Goal: Task Accomplishment & Management: Use online tool/utility

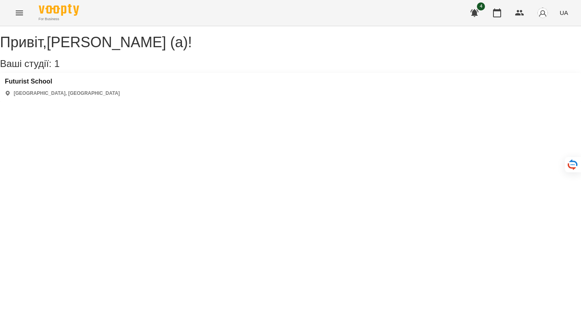
click at [541, 16] on img "button" at bounding box center [542, 12] width 11 height 11
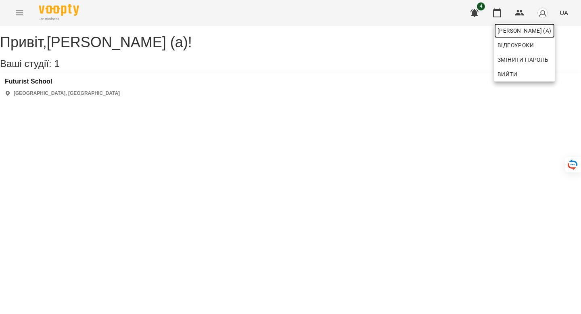
click at [513, 33] on span "[PERSON_NAME] (а)" at bounding box center [525, 31] width 54 height 10
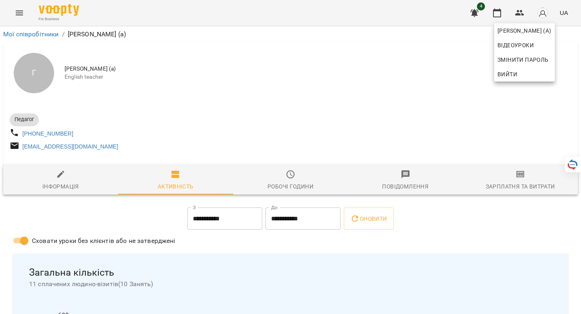
click at [265, 126] on div at bounding box center [290, 157] width 581 height 314
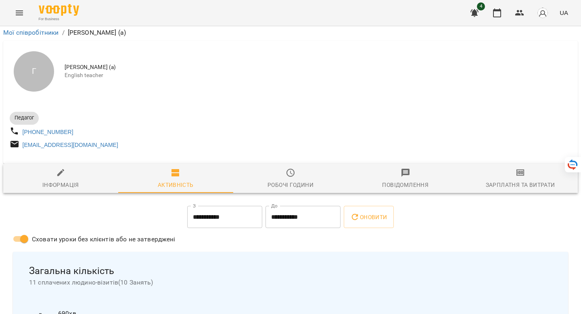
scroll to position [48, 0]
click at [17, 15] on icon "Menu" at bounding box center [19, 12] width 7 height 5
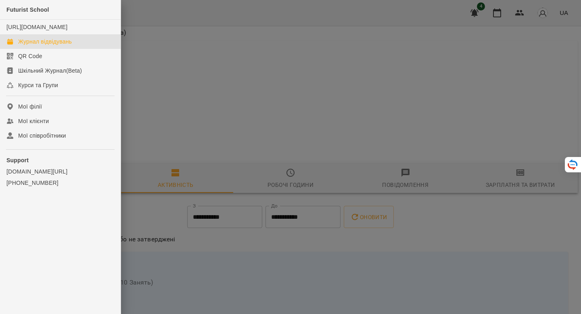
click at [34, 46] on div "Журнал відвідувань" at bounding box center [45, 42] width 54 height 8
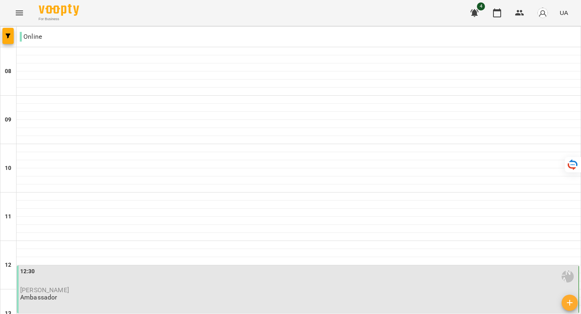
scroll to position [182, 0]
click at [134, 267] on div "12:30 [PERSON_NAME] (а) [PERSON_NAME] Ambassador" at bounding box center [298, 284] width 557 height 34
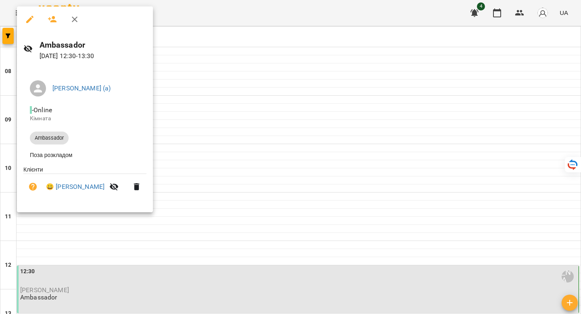
click at [214, 183] on div at bounding box center [290, 157] width 581 height 314
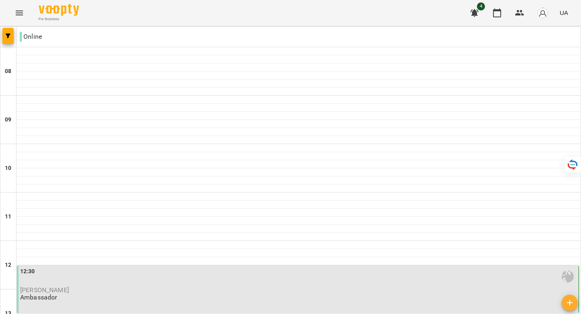
scroll to position [337, 0]
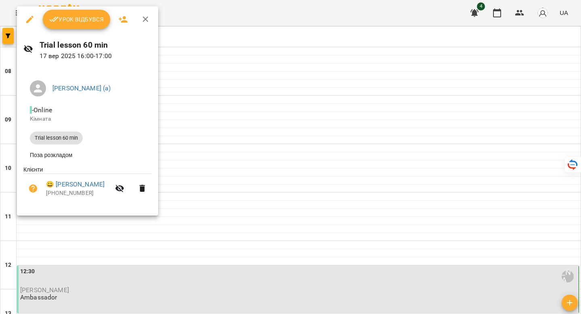
click at [221, 77] on div at bounding box center [290, 157] width 581 height 314
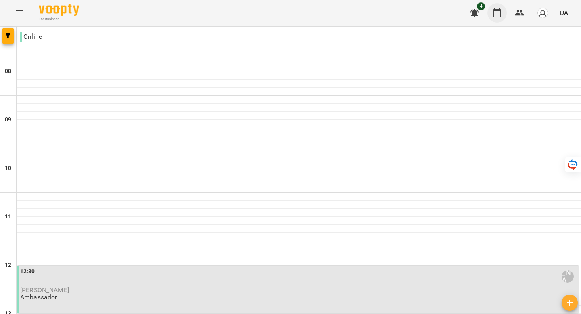
click at [501, 18] on button "button" at bounding box center [497, 12] width 19 height 19
click at [519, 12] on icon "button" at bounding box center [520, 13] width 9 height 6
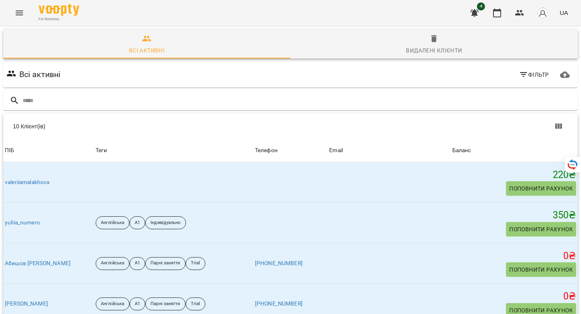
click at [18, 12] on icon "Menu" at bounding box center [20, 13] width 10 height 10
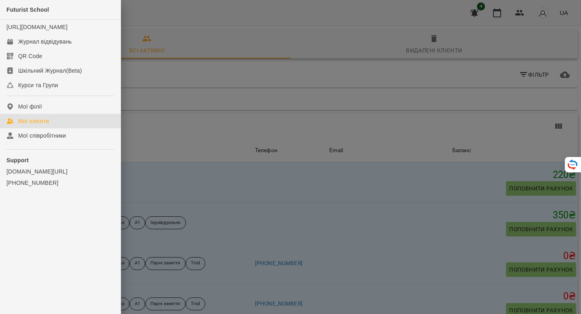
click at [261, 65] on div at bounding box center [290, 157] width 581 height 314
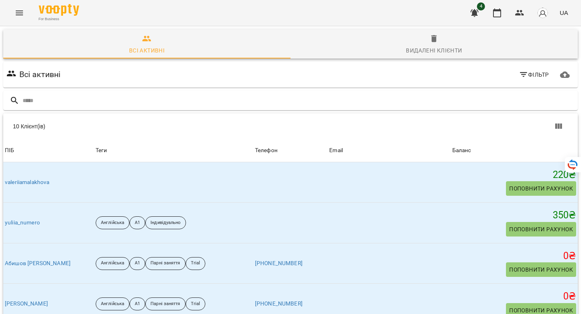
click at [550, 14] on button "button" at bounding box center [542, 12] width 21 height 21
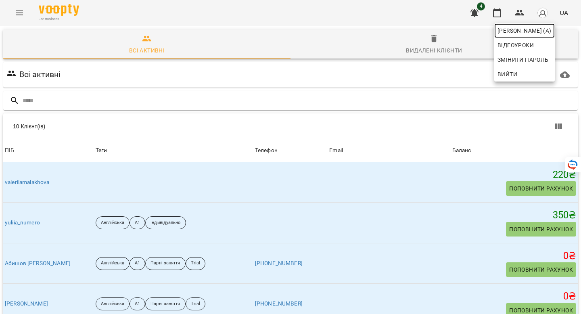
click at [531, 32] on span "[PERSON_NAME] (а)" at bounding box center [525, 31] width 54 height 10
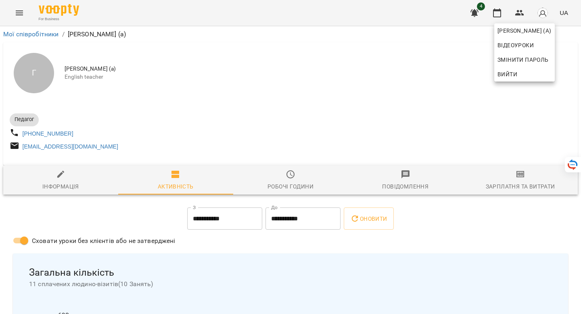
click at [212, 259] on div at bounding box center [290, 157] width 581 height 314
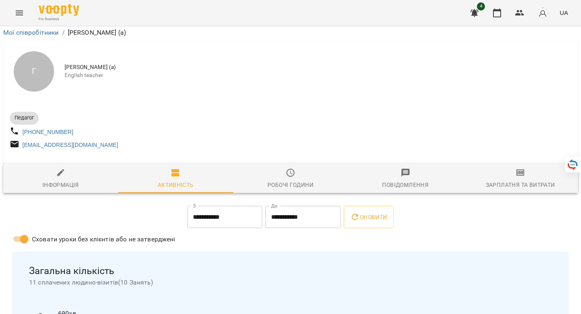
scroll to position [111, 0]
click at [245, 265] on span "Загальна кількість" at bounding box center [290, 271] width 523 height 13
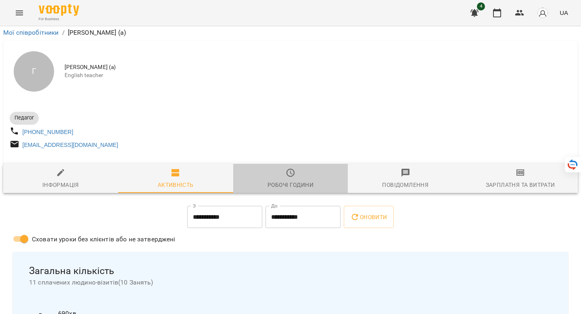
click at [298, 168] on span "Робочі години" at bounding box center [290, 179] width 105 height 22
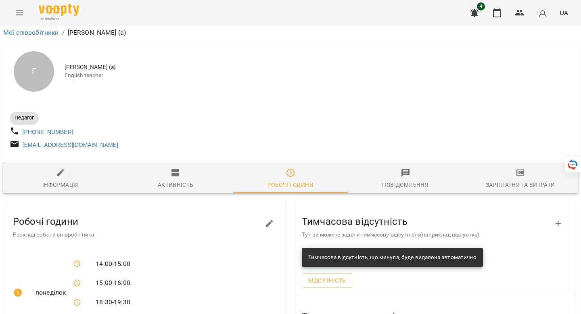
click at [514, 180] on div "Зарплатня та Витрати" at bounding box center [520, 185] width 69 height 10
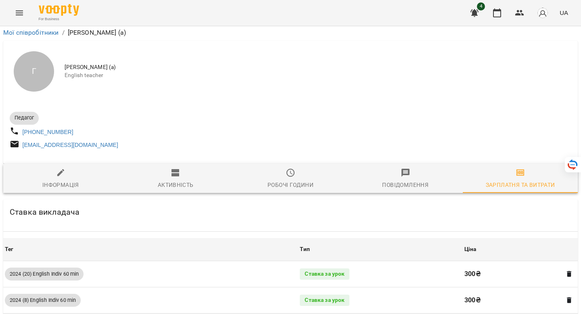
scroll to position [1496, 0]
